Goal: Complete application form: Complete application form

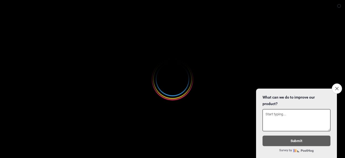
select select
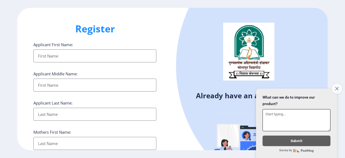
click at [335, 87] on icon "Close survey" at bounding box center [337, 89] width 4 height 4
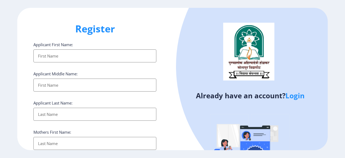
click at [94, 58] on input "Applicant First Name:" at bounding box center [94, 55] width 123 height 13
type input "[PERSON_NAME]"
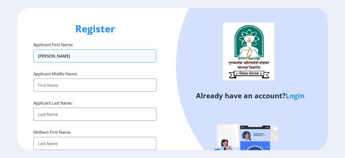
click at [66, 82] on input "Applicant First Name:" at bounding box center [94, 84] width 123 height 13
type input "Shankar"
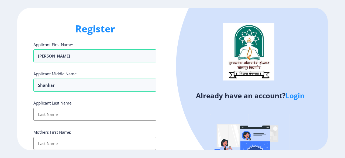
click at [66, 113] on input "Applicant First Name:" at bounding box center [94, 114] width 123 height 13
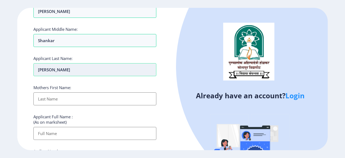
scroll to position [45, 0]
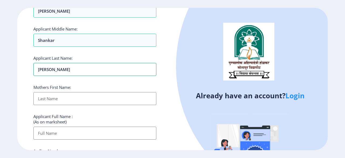
type input "[PERSON_NAME]"
click at [62, 99] on input "Applicant First Name:" at bounding box center [94, 98] width 123 height 13
type input "[PERSON_NAME]"
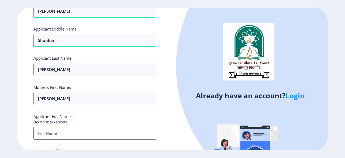
click at [66, 134] on input "Applicant First Name:" at bounding box center [94, 132] width 123 height 13
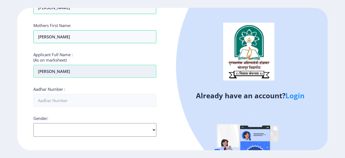
scroll to position [108, 0]
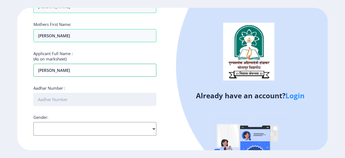
type input "[PERSON_NAME]"
click at [67, 101] on input "Aadhar Number :" at bounding box center [94, 99] width 123 height 13
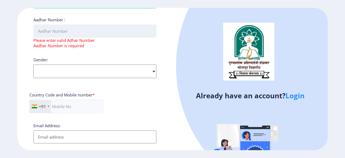
scroll to position [176, 0]
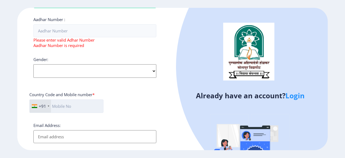
click at [72, 107] on input "text" at bounding box center [66, 105] width 74 height 13
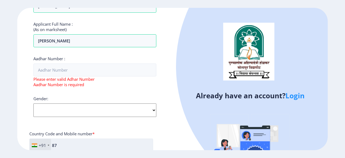
scroll to position [137, 0]
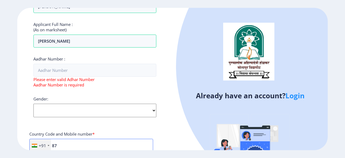
type input "87"
click at [69, 77] on span "Please enter valid Adhar Number" at bounding box center [63, 79] width 61 height 5
click at [66, 108] on select "Select Gender [DEMOGRAPHIC_DATA] [DEMOGRAPHIC_DATA] Other" at bounding box center [94, 110] width 123 height 13
select select "[DEMOGRAPHIC_DATA]"
click at [33, 104] on select "Select Gender [DEMOGRAPHIC_DATA] [DEMOGRAPHIC_DATA] Other" at bounding box center [94, 110] width 123 height 13
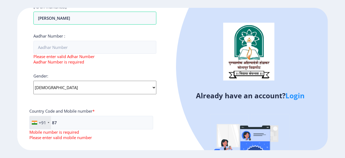
scroll to position [158, 0]
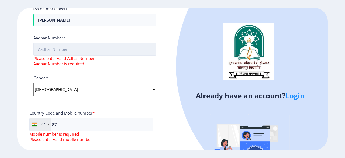
click at [63, 52] on input "Aadhar Number :" at bounding box center [94, 49] width 123 height 13
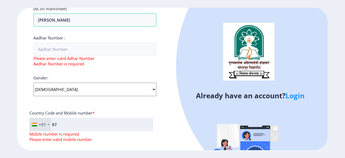
click at [72, 125] on input "87" at bounding box center [91, 124] width 124 height 13
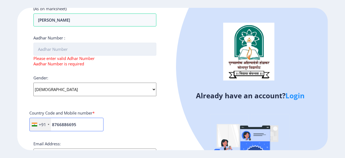
type input "8766886695"
click at [59, 49] on input "Aadhar Number :" at bounding box center [94, 49] width 123 height 13
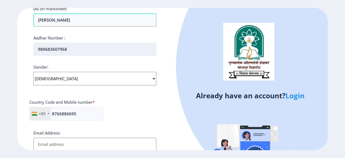
scroll to position [232, 0]
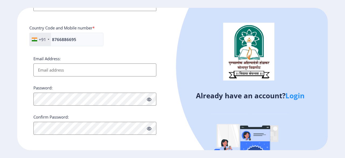
type input "980683607968"
click at [58, 71] on input "Email Address:" at bounding box center [94, 69] width 123 height 13
type input "[EMAIL_ADDRESS][DOMAIN_NAME]"
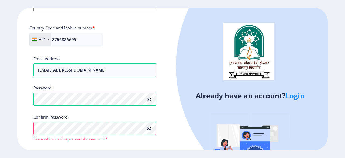
click at [149, 128] on icon at bounding box center [149, 128] width 5 height 4
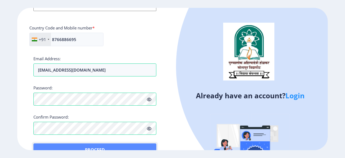
click at [45, 145] on button "Proceed" at bounding box center [94, 149] width 123 height 13
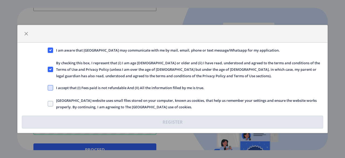
click at [53, 89] on span at bounding box center [50, 87] width 5 height 5
click at [48, 88] on input "I accept that (I) Fees paid is not refundable And (II) All the information fill…" at bounding box center [48, 88] width 0 height 0
checkbox input "true"
click at [51, 104] on span at bounding box center [50, 103] width 5 height 5
click at [48, 104] on input "[GEOGRAPHIC_DATA] website uses small files stored on your computer, known as co…" at bounding box center [48, 104] width 0 height 0
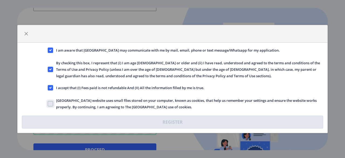
checkbox input "true"
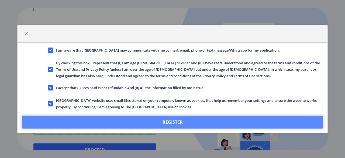
click at [82, 121] on button "Register" at bounding box center [172, 121] width 301 height 13
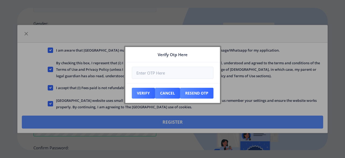
scroll to position [263, 0]
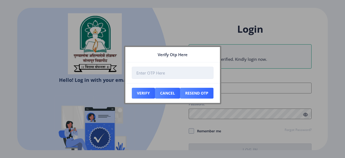
click at [177, 76] on input "number" at bounding box center [173, 73] width 82 height 12
type input "[EMAIL_ADDRESS][DOMAIN_NAME]"
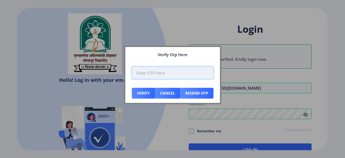
click at [169, 74] on input "number" at bounding box center [173, 73] width 82 height 12
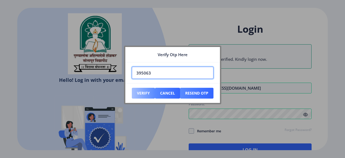
type input "395063"
click at [145, 94] on button "Verify" at bounding box center [143, 93] width 23 height 11
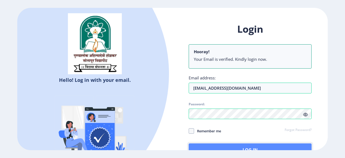
click at [258, 147] on button "Log In" at bounding box center [250, 149] width 123 height 13
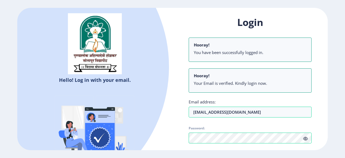
click at [306, 139] on icon at bounding box center [305, 138] width 5 height 4
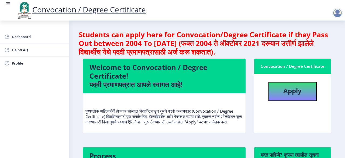
click at [29, 115] on div "Dashboard Help/FAQ Profile" at bounding box center [34, 88] width 69 height 137
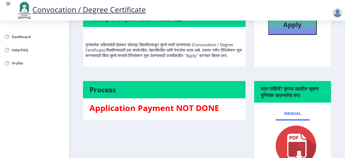
scroll to position [66, 0]
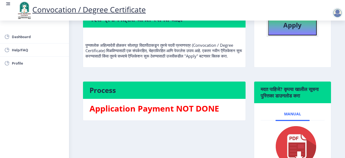
click at [292, 32] on button "Apply" at bounding box center [292, 25] width 49 height 19
select select
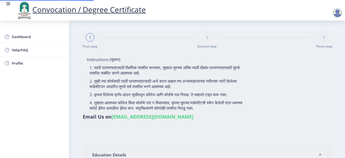
type input "[PERSON_NAME]"
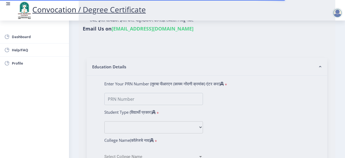
scroll to position [88, 0]
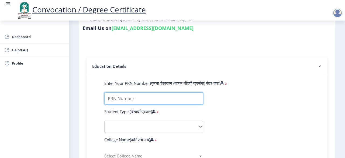
click at [137, 97] on input "Enter Your PRN Number (तुमचा पीआरएन (कायम नोंदणी क्रमांक) एंटर करा)" at bounding box center [153, 98] width 99 height 12
type input "2016032500230703"
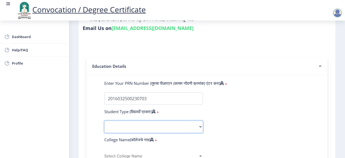
click at [199, 128] on select "Select Student Type Regular External" at bounding box center [153, 127] width 99 height 12
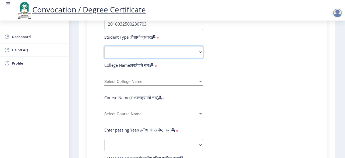
scroll to position [162, 0]
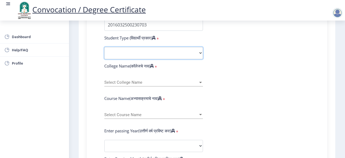
click at [198, 54] on select "Select Student Type Regular External" at bounding box center [153, 53] width 99 height 12
select select "Regular"
click at [104, 47] on select "Select Student Type Regular External" at bounding box center [153, 53] width 99 height 12
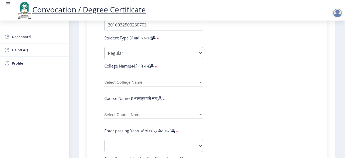
click at [132, 79] on div "Select College Name Select College Name" at bounding box center [153, 80] width 99 height 11
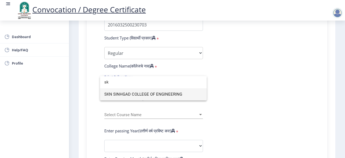
type input "sk"
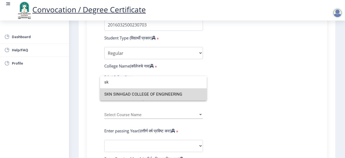
click at [138, 95] on span "SKN SINHGAD COLLEGE OF ENGINEERING" at bounding box center [153, 94] width 98 height 12
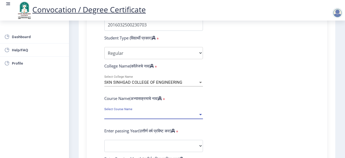
click at [197, 115] on span "Select Course Name" at bounding box center [151, 114] width 94 height 5
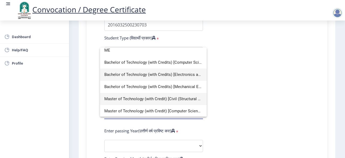
scroll to position [0, 0]
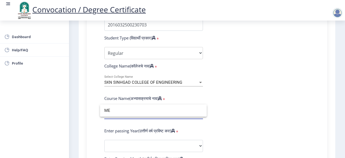
type input "ME"
click at [248, 106] on div at bounding box center [172, 79] width 345 height 158
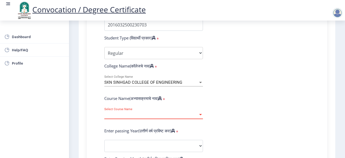
click at [152, 112] on span "Select Course Name" at bounding box center [151, 114] width 94 height 5
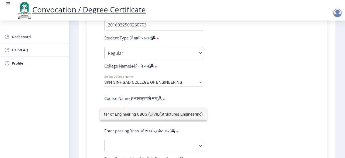
scroll to position [0, 9]
type input "Master of Engineering CBCS (CIVIL(Structures Engineering))"
click at [194, 145] on div at bounding box center [172, 79] width 345 height 158
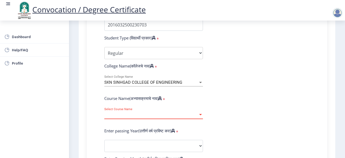
click at [142, 116] on span "Select Course Name" at bounding box center [151, 114] width 94 height 5
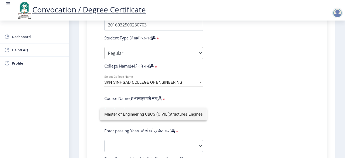
click at [235, 102] on div at bounding box center [172, 79] width 345 height 158
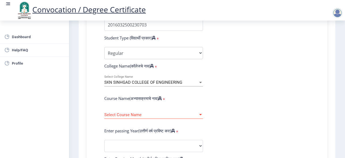
click at [190, 116] on span "Select Course Name" at bounding box center [151, 114] width 94 height 5
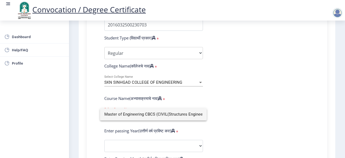
scroll to position [0, 9]
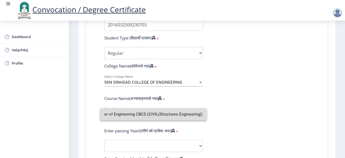
click at [190, 116] on input "Master of Engineering CBCS (CIVIL(Structures Engineering))" at bounding box center [153, 114] width 98 height 12
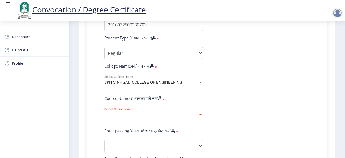
scroll to position [0, 0]
click at [190, 116] on span "Select Course Name" at bounding box center [151, 114] width 94 height 5
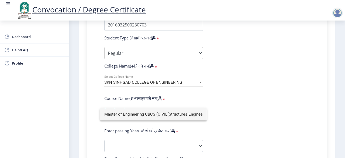
click at [223, 106] on div at bounding box center [172, 79] width 345 height 158
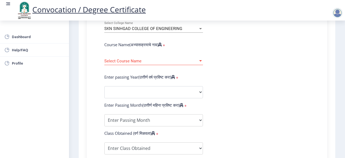
scroll to position [215, 0]
click at [201, 63] on div at bounding box center [200, 61] width 5 height 5
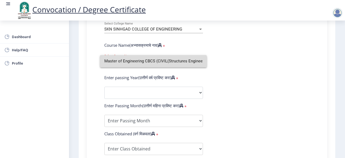
click at [201, 63] on input "Master of Engineering CBCS (CIVIL(Structures Engineering))" at bounding box center [153, 61] width 98 height 12
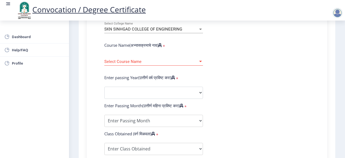
click at [201, 63] on div at bounding box center [200, 61] width 5 height 5
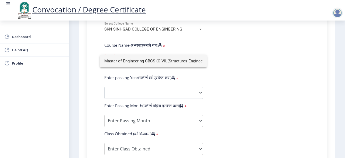
drag, startPoint x: 202, startPoint y: 61, endPoint x: 52, endPoint y: 78, distance: 150.9
click at [52, 78] on div "Master of Engineering CBCS (CIVIL(Structures Engineering))" at bounding box center [172, 79] width 345 height 158
click at [52, 78] on div at bounding box center [172, 79] width 345 height 158
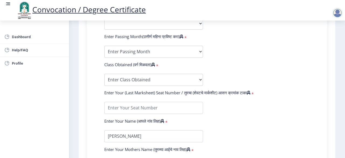
scroll to position [284, 0]
click at [200, 54] on select "Enter Passing Month March April May October November December" at bounding box center [153, 52] width 99 height 12
click at [198, 81] on select "Enter Class Obtained FIRST CLASS WITH DISTINCTION FIRST CLASS HIGHER SECOND CLA…" at bounding box center [153, 80] width 99 height 12
click at [197, 78] on select "Enter Class Obtained FIRST CLASS WITH DISTINCTION FIRST CLASS HIGHER SECOND CLA…" at bounding box center [153, 80] width 99 height 12
select select "FIRST CLASS WITH DISTINCTION"
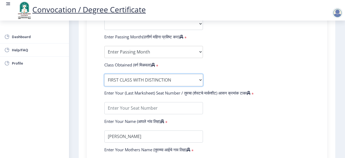
click at [104, 74] on select "Enter Class Obtained FIRST CLASS WITH DISTINCTION FIRST CLASS HIGHER SECOND CLA…" at bounding box center [153, 80] width 99 height 12
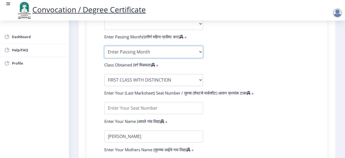
click at [197, 52] on select "Enter Passing Month March April May October November December" at bounding box center [153, 52] width 99 height 12
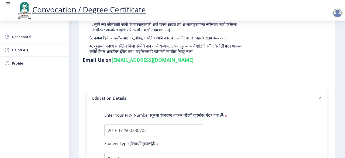
scroll to position [0, 0]
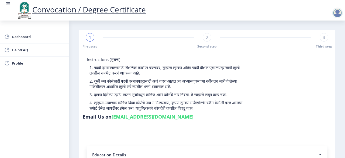
click at [339, 9] on div at bounding box center [337, 13] width 11 height 11
click at [329, 42] on span "Log out" at bounding box center [323, 42] width 35 height 6
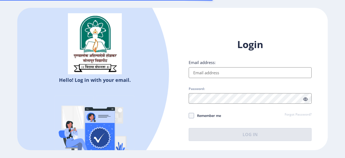
type input "[EMAIL_ADDRESS][DOMAIN_NAME]"
